Goal: Task Accomplishment & Management: Use online tool/utility

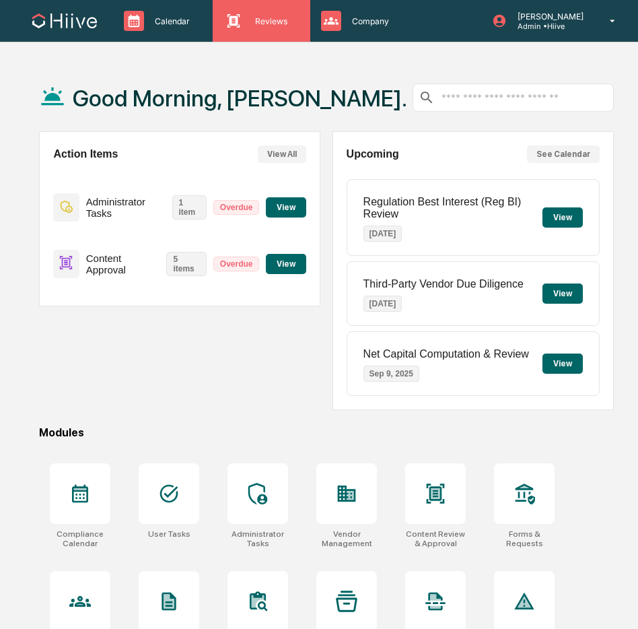
click at [266, 28] on div "Reviews Approval Management" at bounding box center [259, 21] width 83 height 20
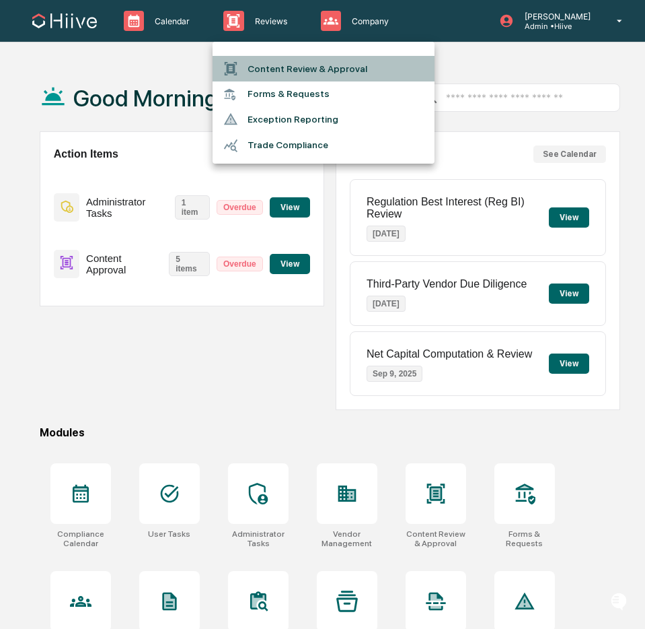
click at [262, 63] on li "Content Review & Approval" at bounding box center [324, 69] width 222 height 26
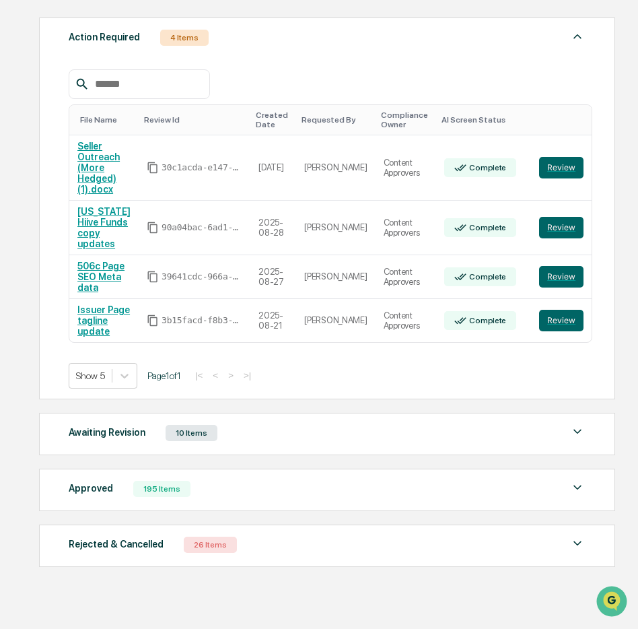
click at [301, 439] on div "Awaiting Revision 10 Items" at bounding box center [327, 432] width 517 height 19
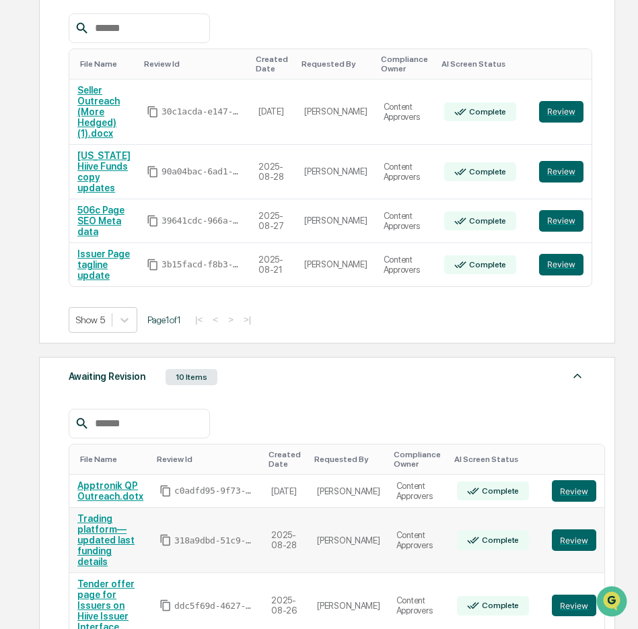
scroll to position [370, 0]
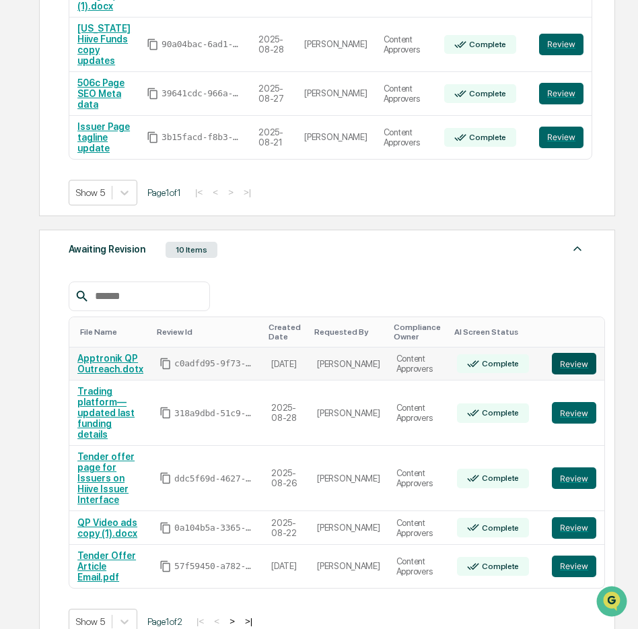
click at [552, 369] on button "Review" at bounding box center [574, 364] width 44 height 22
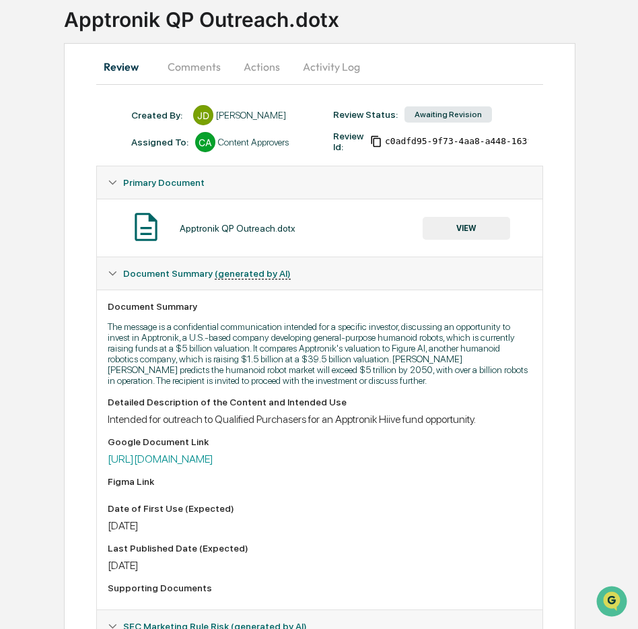
scroll to position [92, 0]
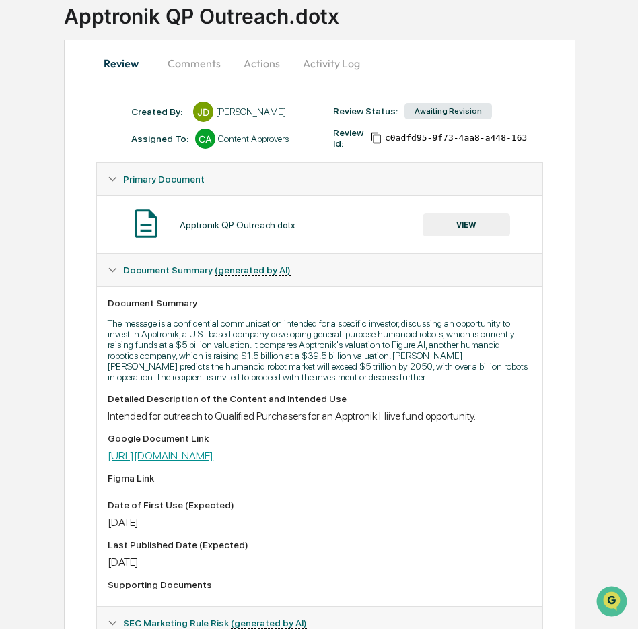
click at [213, 462] on link "[URL][DOMAIN_NAME]" at bounding box center [161, 455] width 106 height 13
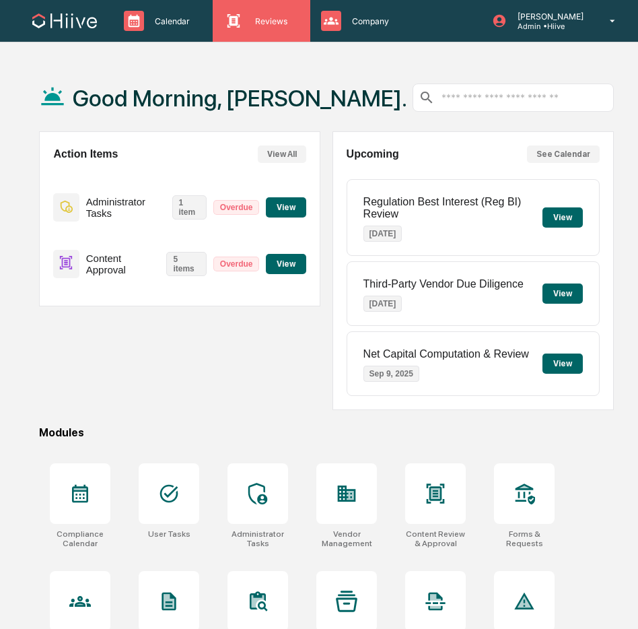
click at [225, 8] on div "Reviews Approval Management" at bounding box center [261, 21] width 97 height 42
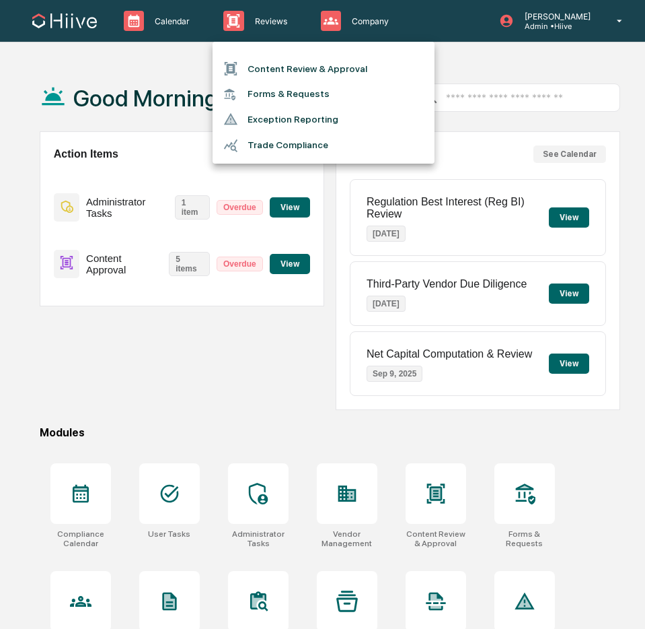
click at [301, 77] on li "Content Review & Approval" at bounding box center [324, 69] width 222 height 26
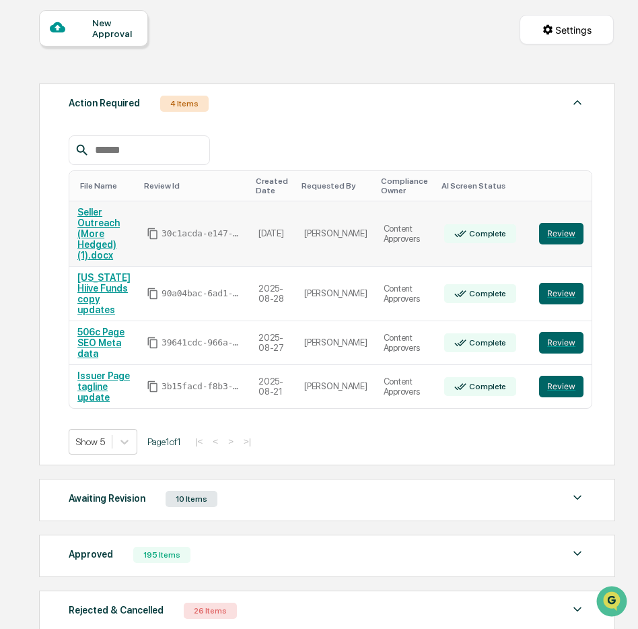
scroll to position [193, 0]
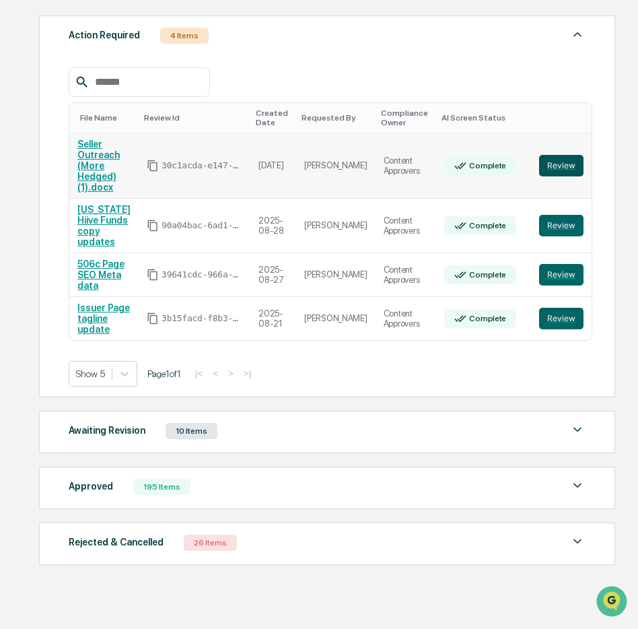
click at [549, 171] on button "Review" at bounding box center [561, 166] width 44 height 22
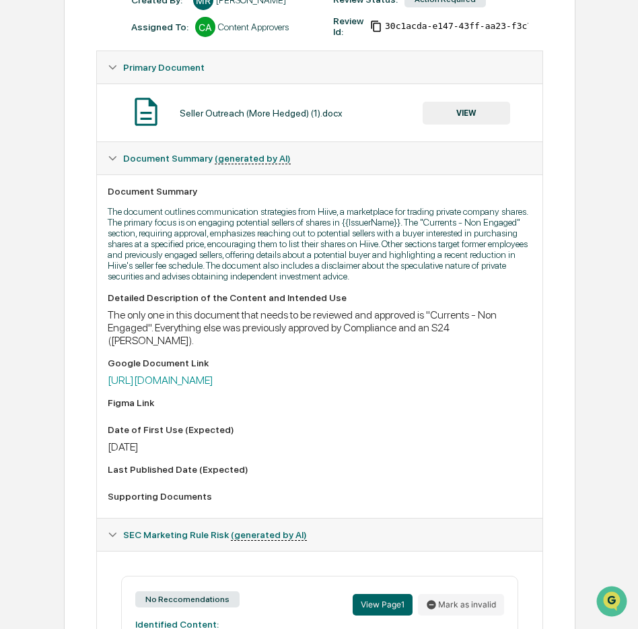
scroll to position [466, 0]
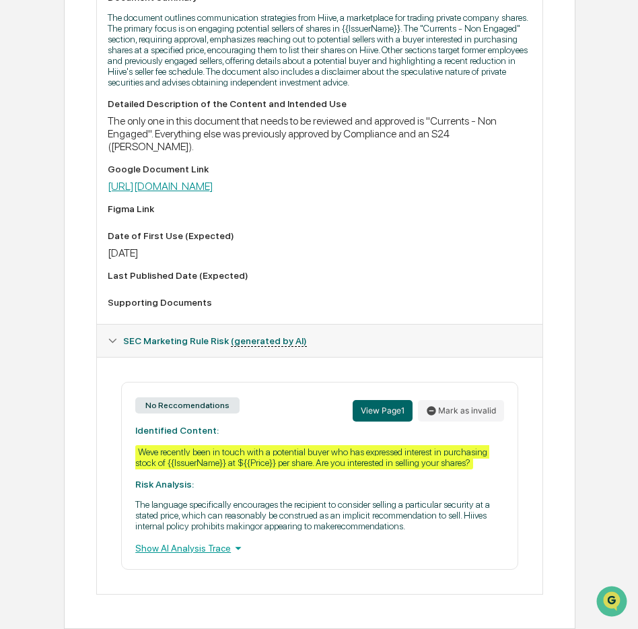
click at [213, 180] on link "https://docs.google.com/document/d/1uNMuqTna8w5Ybi4_vEEfxgTLcwWE3nfWfT6z6MTIvKg…" at bounding box center [161, 186] width 106 height 13
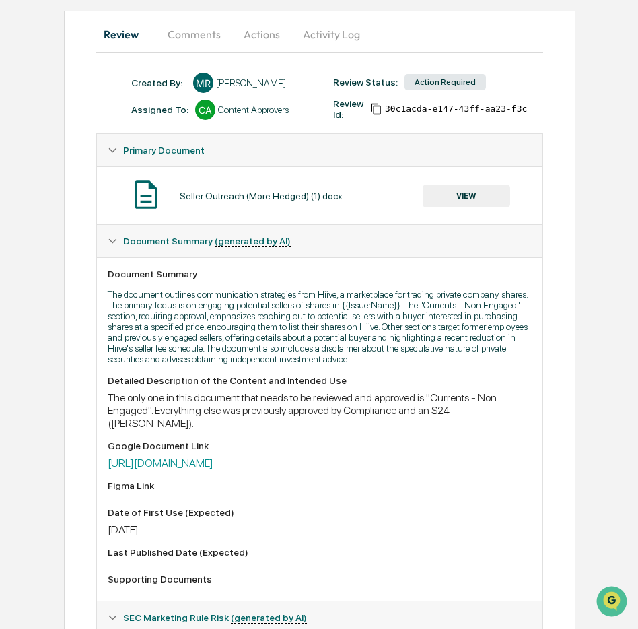
scroll to position [0, 0]
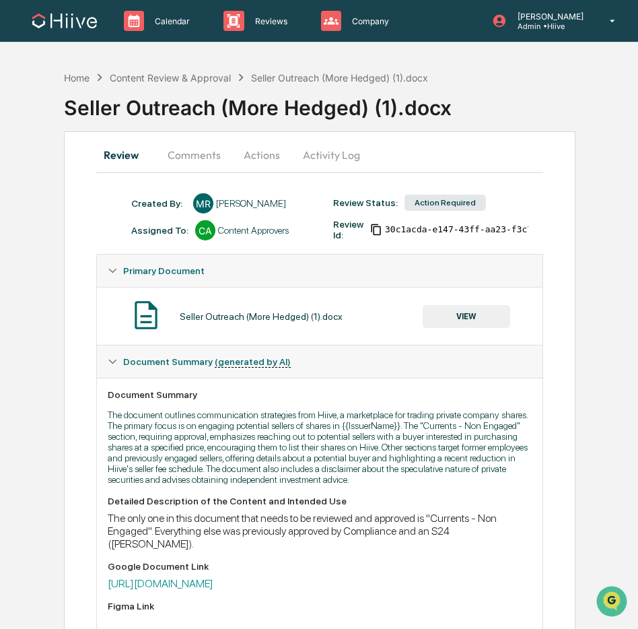
click at [311, 155] on button "Activity Log" at bounding box center [331, 155] width 79 height 32
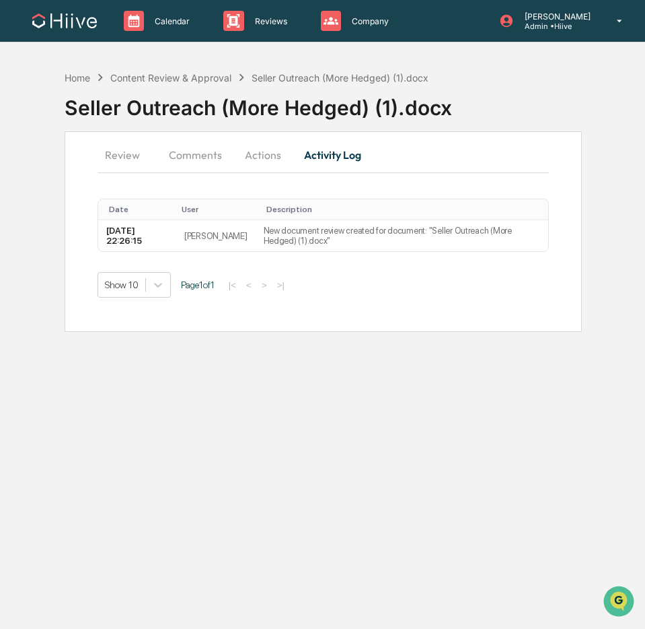
click at [264, 153] on button "Actions" at bounding box center [263, 155] width 61 height 32
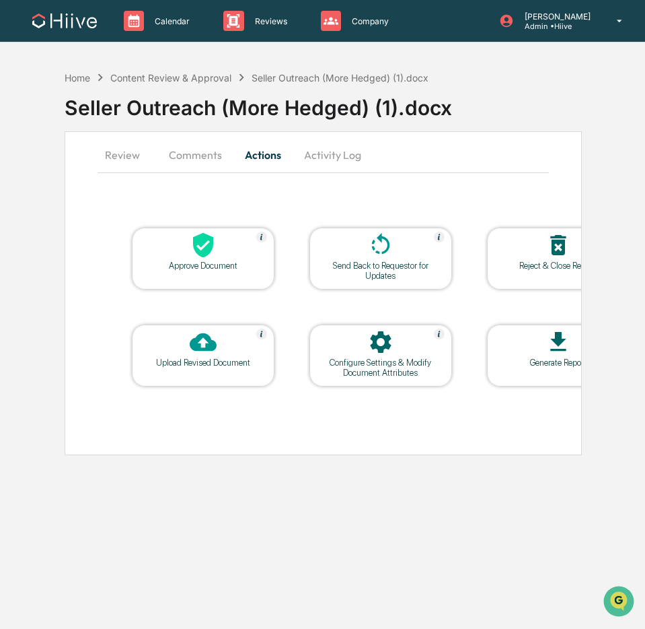
click at [367, 248] on icon at bounding box center [380, 245] width 27 height 27
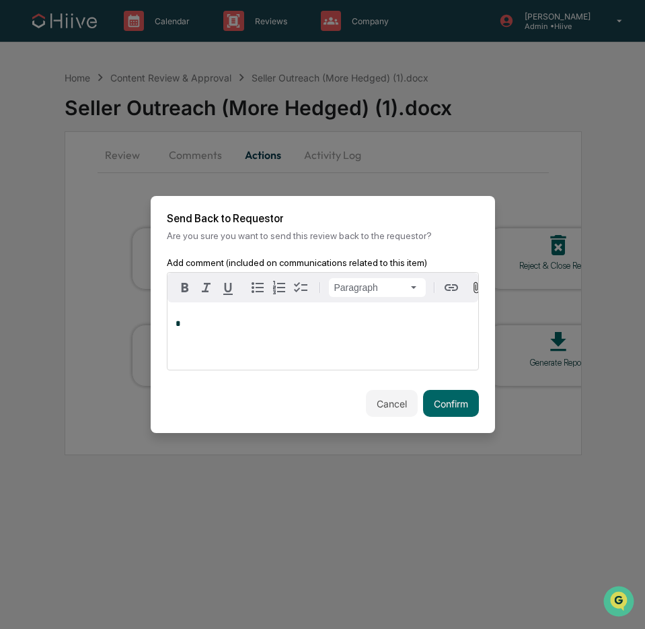
click at [297, 339] on div "*" at bounding box center [323, 335] width 311 height 67
click at [462, 409] on button "Confirm" at bounding box center [451, 403] width 56 height 27
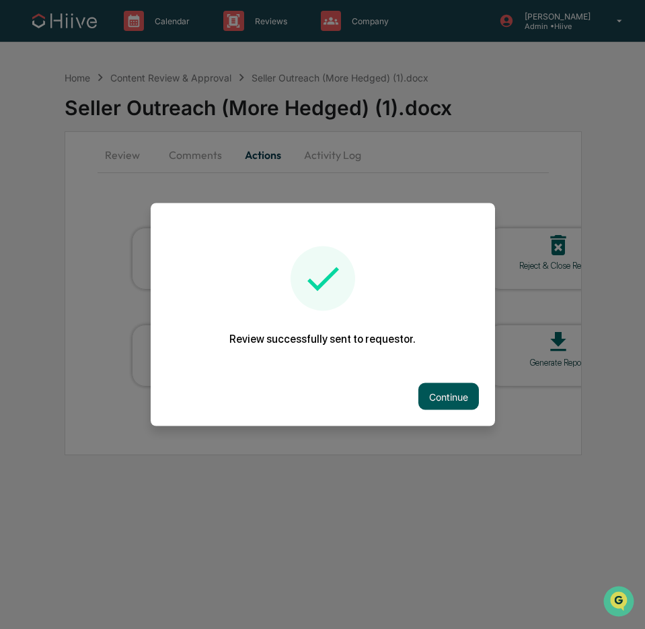
click at [456, 401] on button "Continue" at bounding box center [449, 396] width 61 height 27
